Goal: Task Accomplishment & Management: Manage account settings

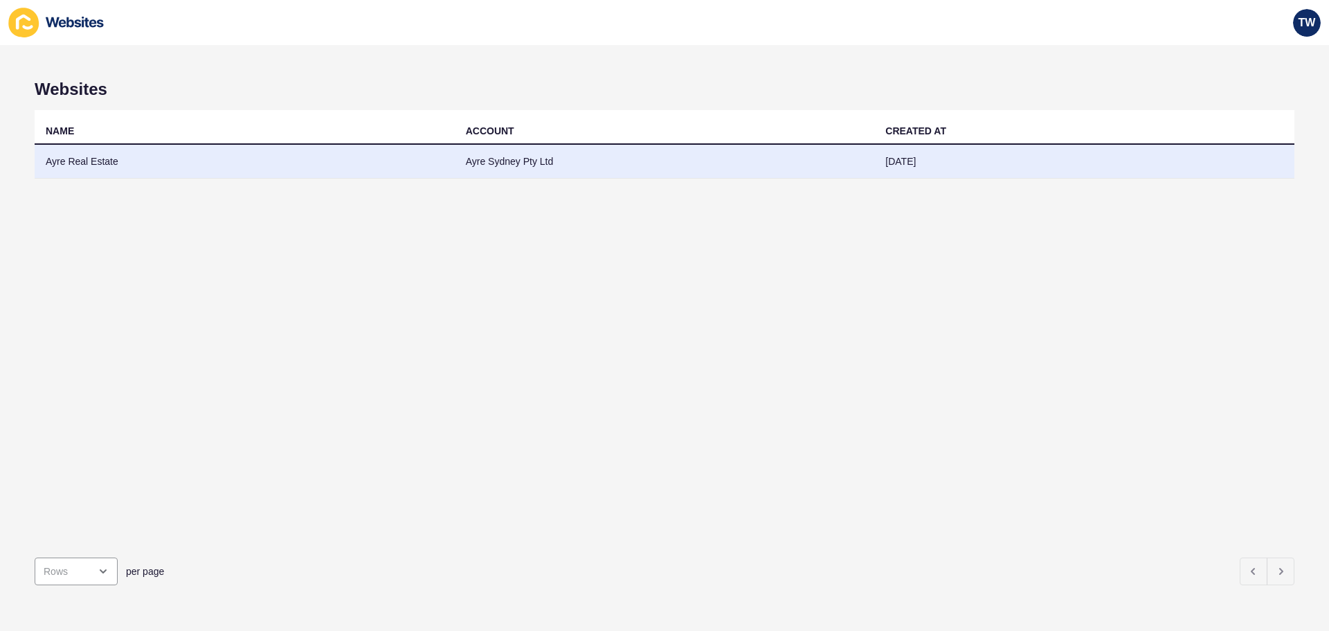
click at [64, 168] on td "Ayre Real Estate" at bounding box center [245, 162] width 420 height 34
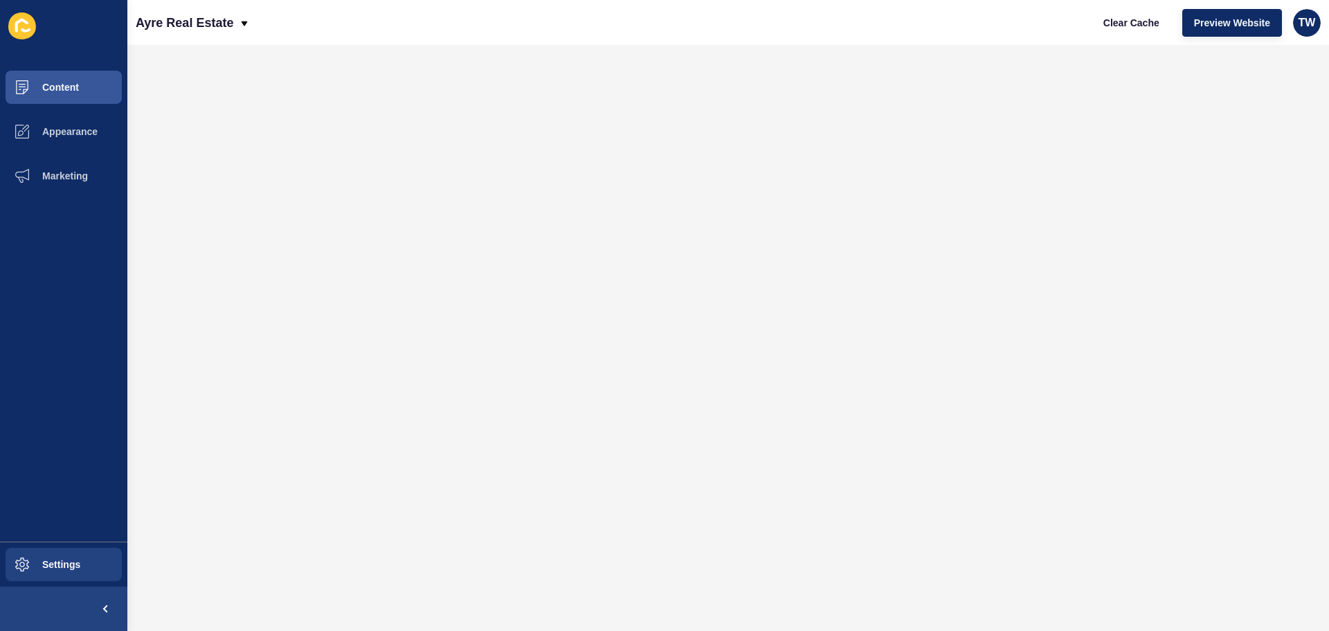
click at [121, 542] on ul "Settings" at bounding box center [63, 563] width 127 height 45
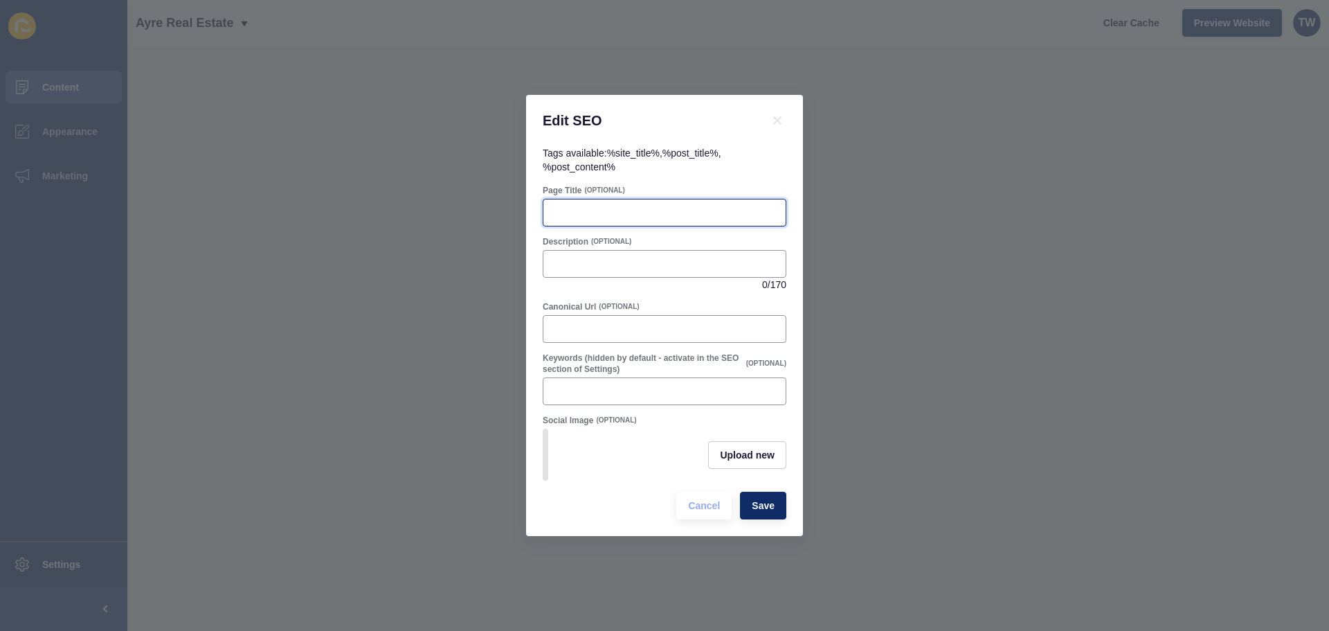
click at [604, 207] on input "Page Title" at bounding box center [665, 213] width 226 height 14
type input "Everose | [GEOGRAPHIC_DATA] | [STREET_ADDRESS]"
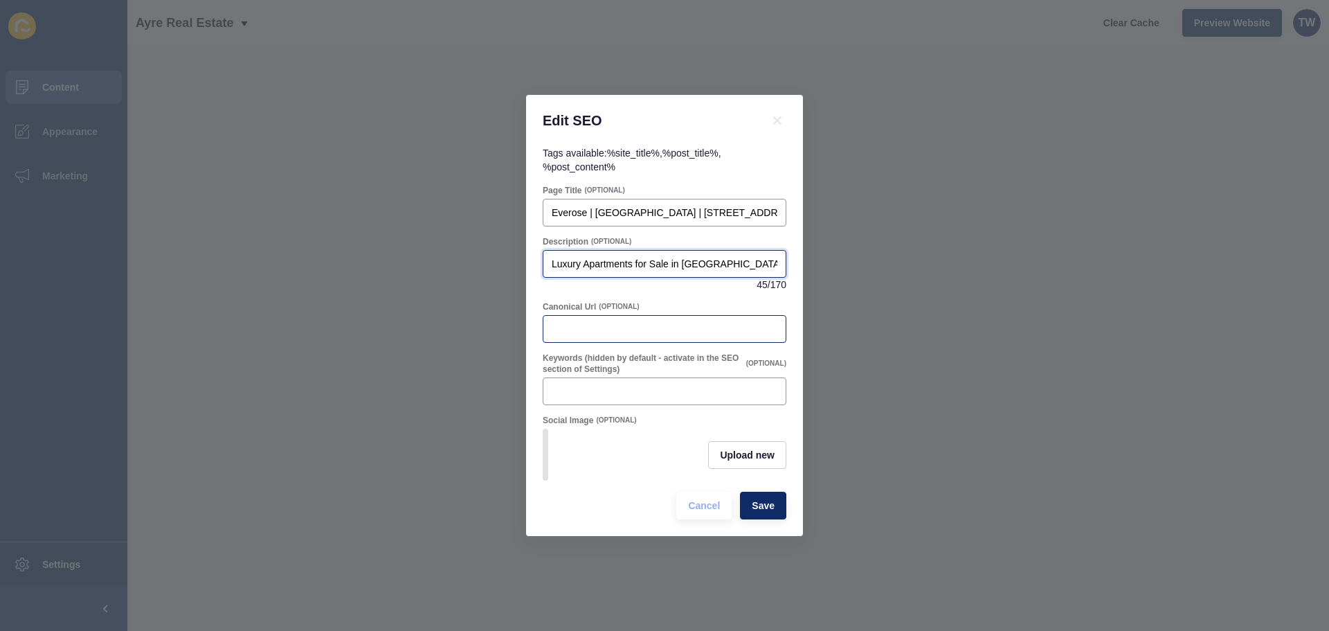
type input "Luxury Apartments for Sale in [GEOGRAPHIC_DATA]"
click at [663, 336] on div at bounding box center [665, 329] width 244 height 28
type input "a"
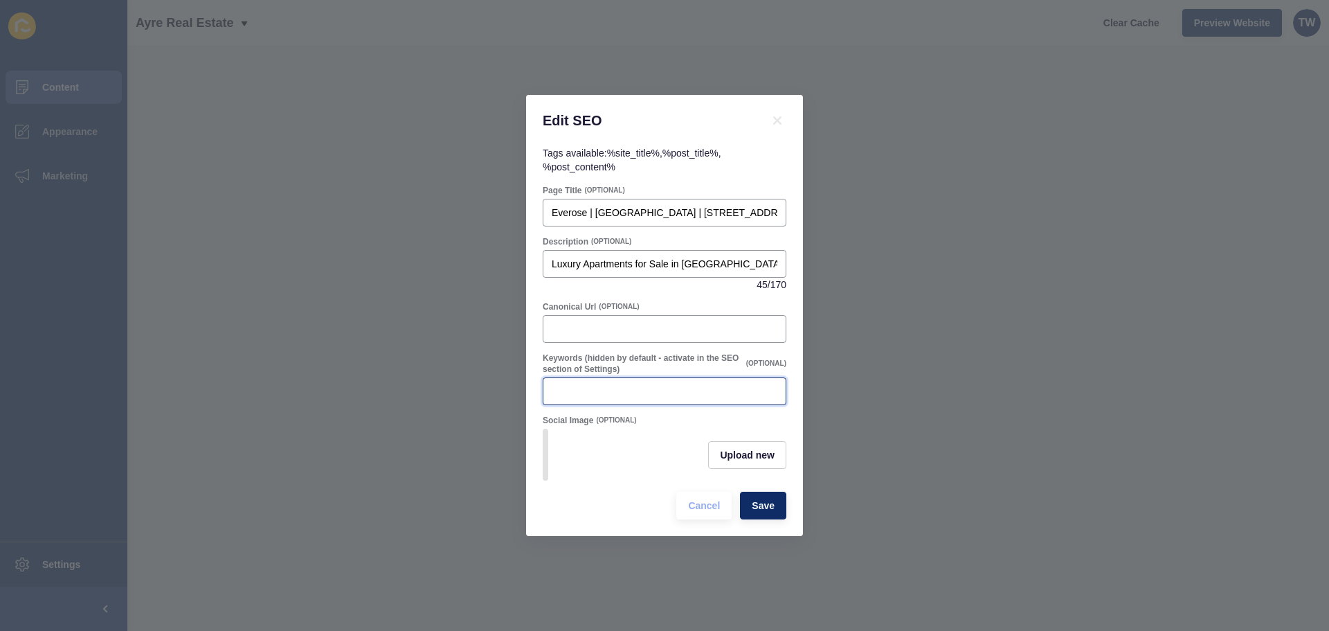
click at [656, 384] on input "Keywords (hidden by default - activate in the SEO section of Settings)" at bounding box center [665, 391] width 226 height 14
type input "[GEOGRAPHIC_DATA], [GEOGRAPHIC_DATA] development, everose, [GEOGRAPHIC_DATA], e…"
click at [779, 517] on button "Save" at bounding box center [763, 505] width 46 height 28
